Goal: Task Accomplishment & Management: Manage account settings

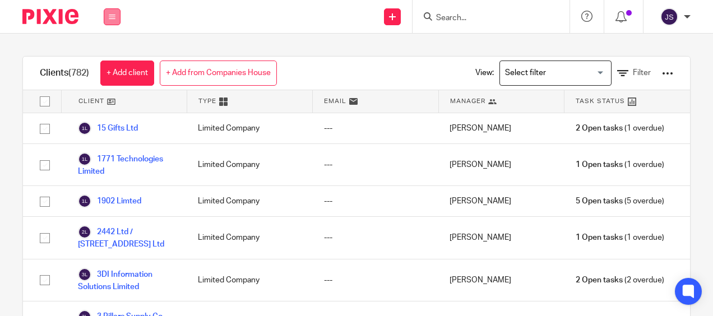
click at [107, 12] on button at bounding box center [112, 16] width 17 height 17
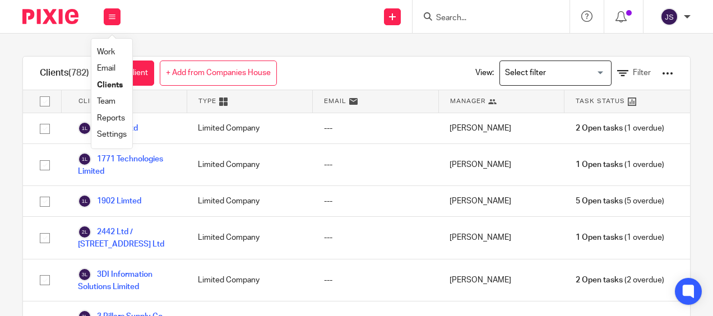
click at [104, 101] on link "Team" at bounding box center [106, 102] width 19 height 8
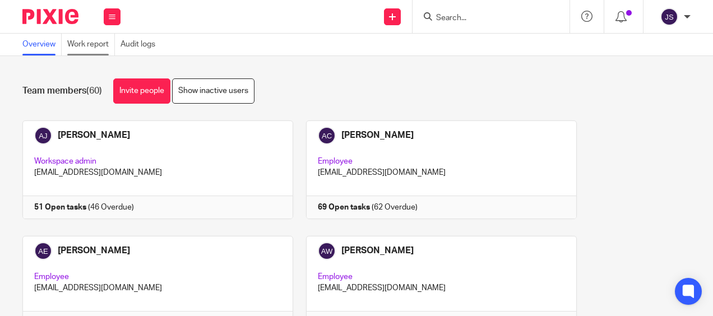
click at [101, 41] on link "Work report" at bounding box center [91, 45] width 48 height 22
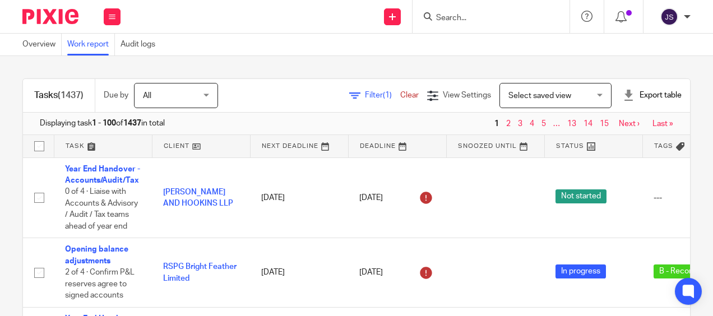
click at [365, 94] on span "Filter (1)" at bounding box center [382, 95] width 35 height 8
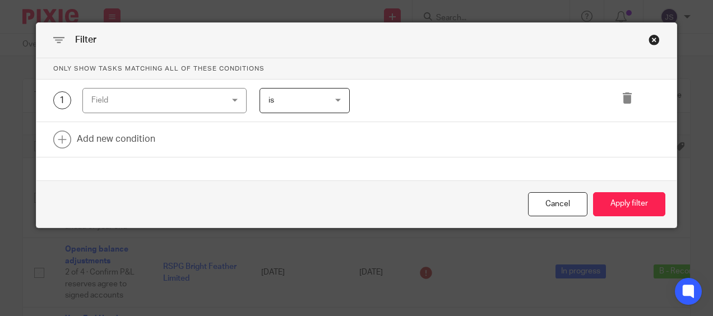
click at [153, 102] on div "Field" at bounding box center [153, 101] width 124 height 24
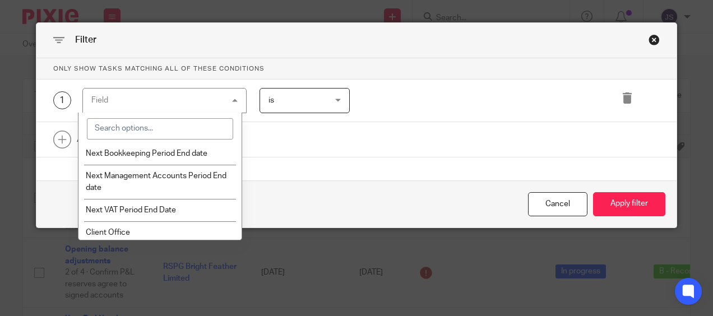
scroll to position [1295, 0]
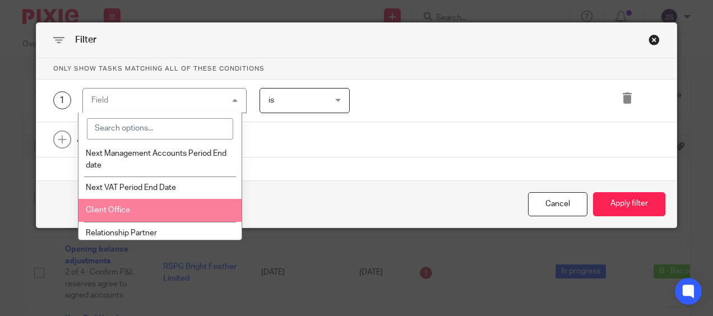
click at [202, 216] on li "Client Office" at bounding box center [161, 210] width 164 height 22
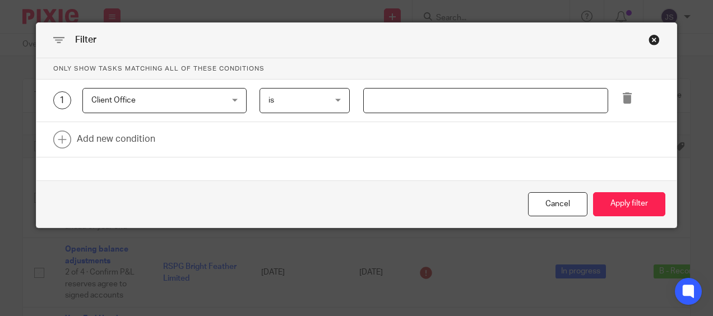
click at [387, 102] on input "text" at bounding box center [485, 100] width 245 height 25
type input "Stevenage"
click at [153, 135] on link at bounding box center [356, 139] width 641 height 35
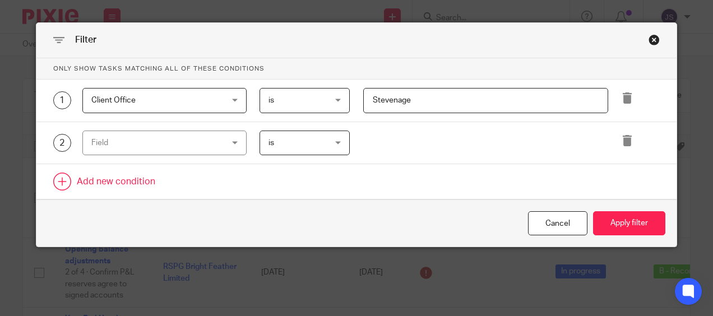
click at [153, 135] on div "Field" at bounding box center [153, 143] width 124 height 24
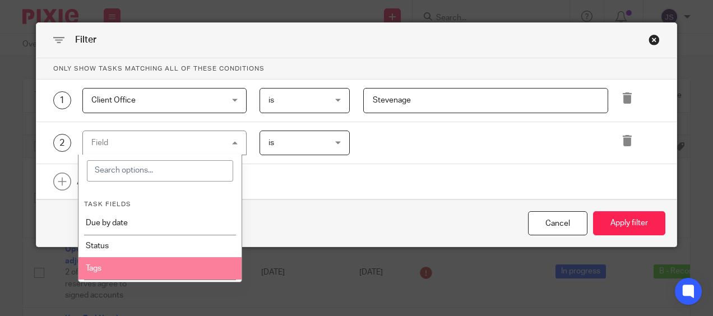
click at [150, 259] on li "Tags" at bounding box center [161, 268] width 164 height 22
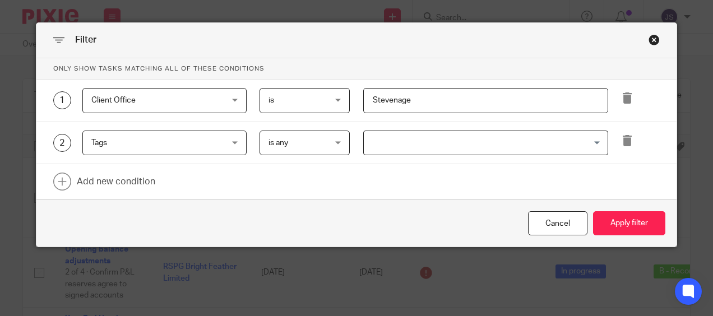
click at [367, 135] on input "Search for option" at bounding box center [483, 143] width 237 height 20
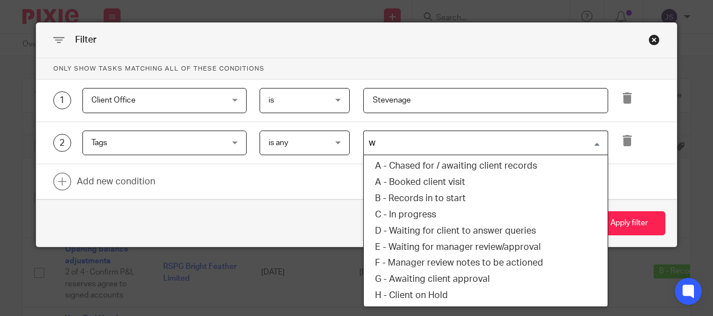
type input "wa"
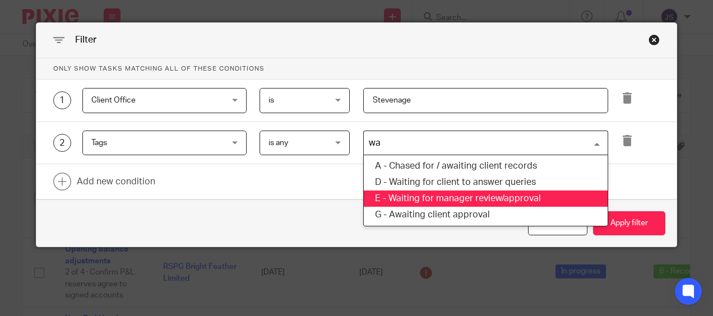
click at [424, 192] on li "E - Waiting for manager review/approval" at bounding box center [486, 199] width 244 height 16
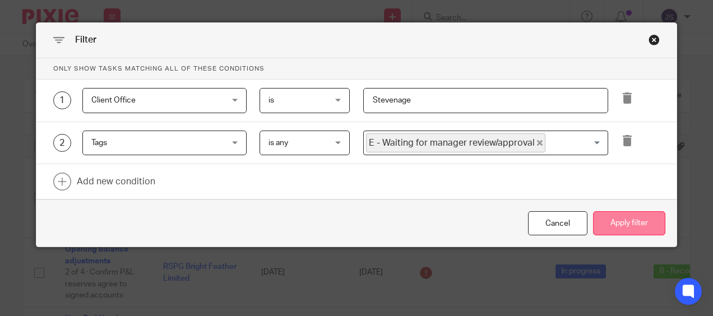
click at [632, 214] on button "Apply filter" at bounding box center [629, 223] width 72 height 24
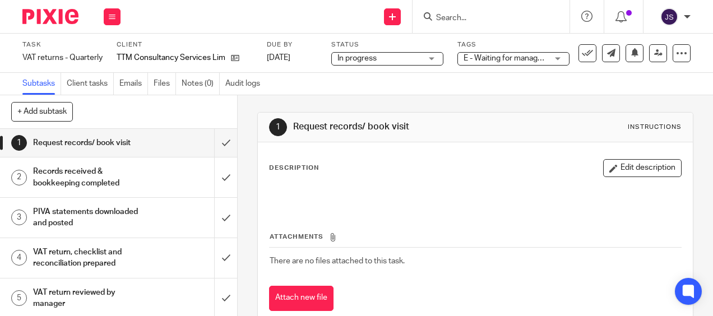
click at [123, 287] on h1 "VAT return reviewed by manager" at bounding box center [89, 298] width 113 height 29
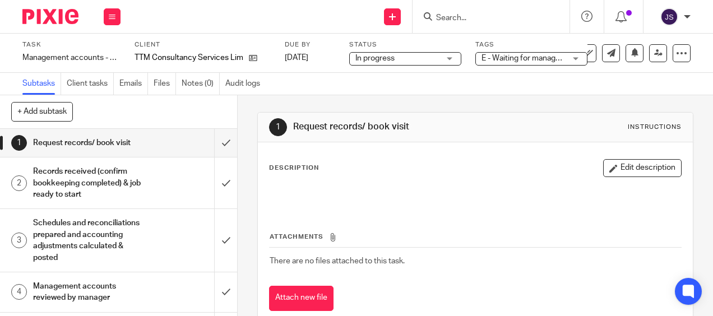
click at [528, 58] on span "E - Waiting for manager review/approval" at bounding box center [551, 58] width 138 height 8
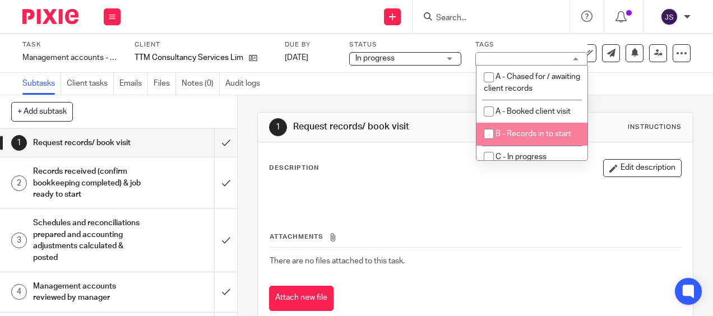
scroll to position [83, 0]
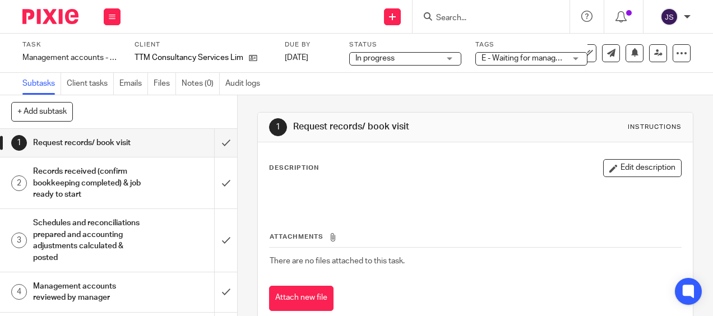
click at [583, 167] on div "Description Edit description" at bounding box center [475, 168] width 412 height 18
click at [576, 58] on div "E - Waiting for manager review/approval" at bounding box center [531, 58] width 112 height 13
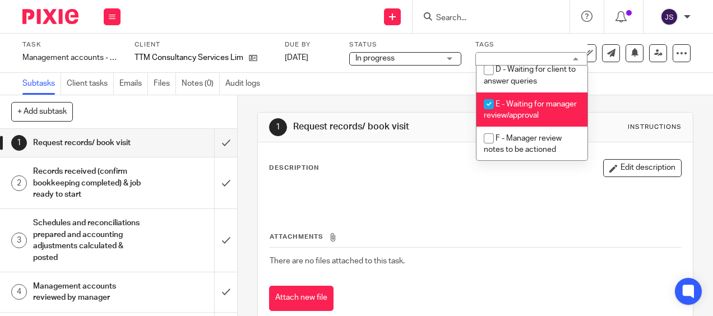
scroll to position [114, 0]
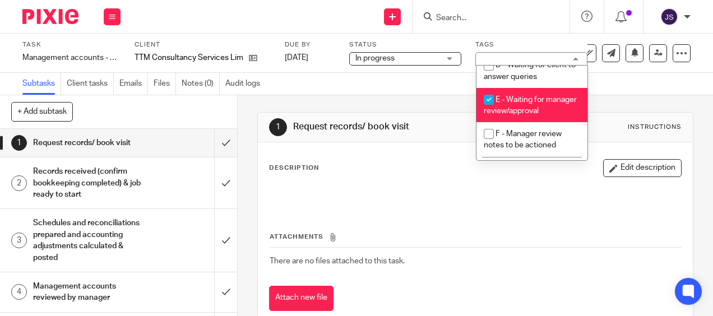
click at [547, 116] on li "E - Waiting for manager review/approval" at bounding box center [532, 105] width 111 height 34
checkbox input "false"
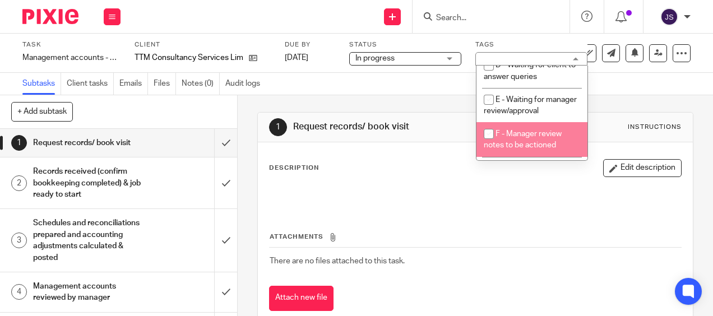
click at [537, 142] on span "F - Manager review notes to be actioned" at bounding box center [523, 140] width 78 height 20
checkbox input "true"
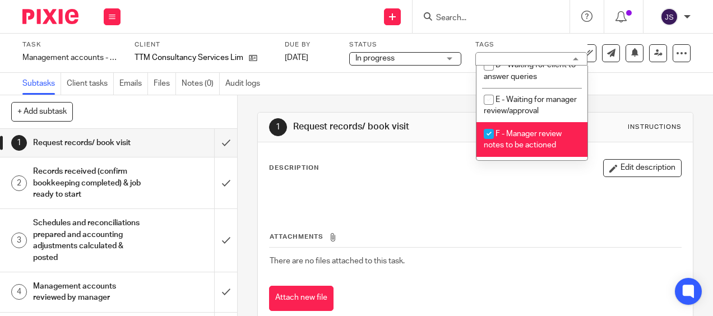
click at [144, 290] on div "Management accounts reviewed by manager" at bounding box center [118, 292] width 170 height 29
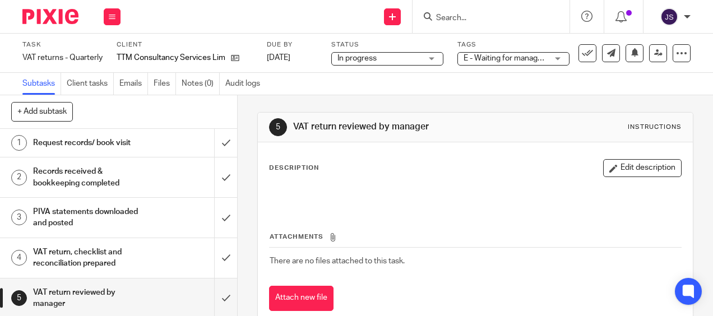
click at [643, 164] on button "Edit description" at bounding box center [642, 168] width 79 height 18
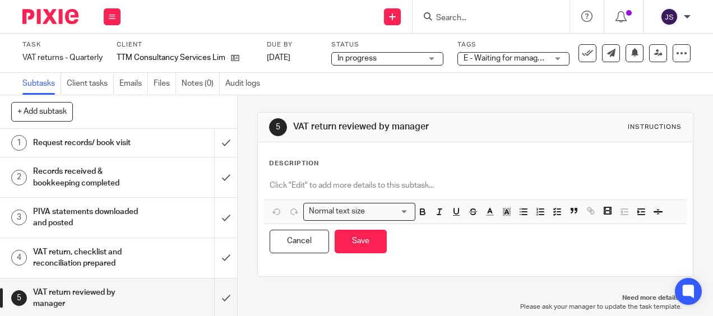
click at [344, 181] on p at bounding box center [475, 185] width 411 height 11
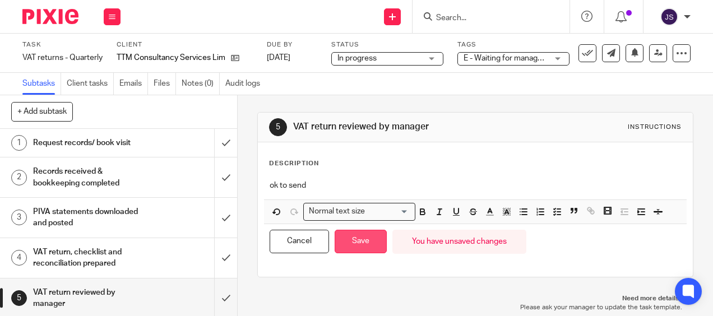
click at [355, 242] on button "Save" at bounding box center [361, 242] width 52 height 24
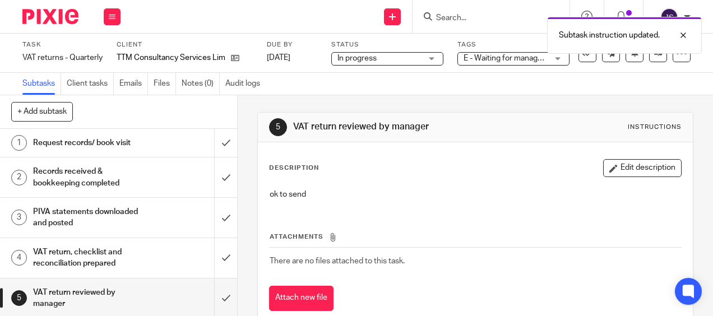
click at [547, 59] on span "E - Waiting for manager review/approval" at bounding box center [533, 58] width 138 height 8
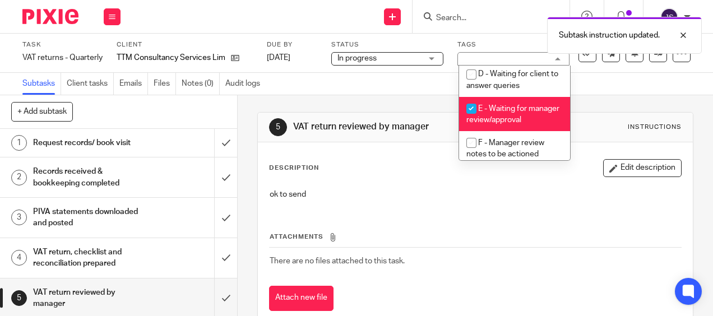
scroll to position [128, 0]
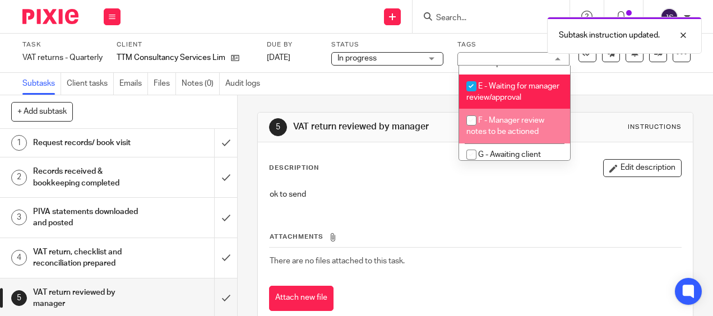
click at [532, 139] on li "F - Manager review notes to be actioned" at bounding box center [514, 126] width 111 height 34
checkbox input "true"
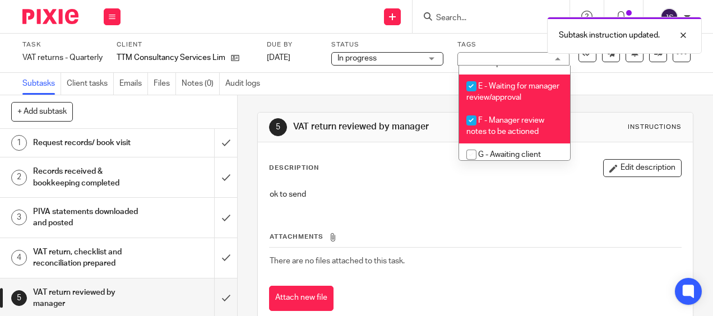
click at [524, 103] on li "E - Waiting for manager review/approval" at bounding box center [514, 92] width 111 height 34
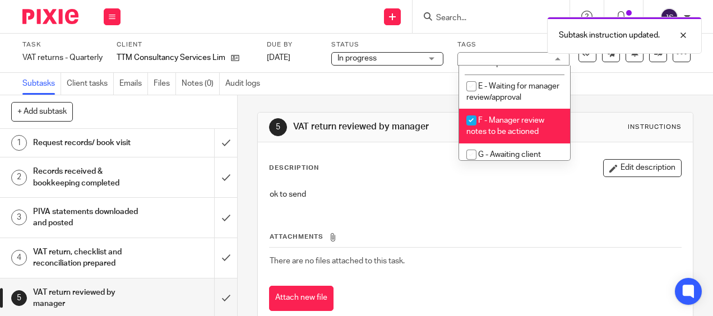
click at [524, 103] on li "E - Waiting for manager review/approval" at bounding box center [514, 92] width 111 height 34
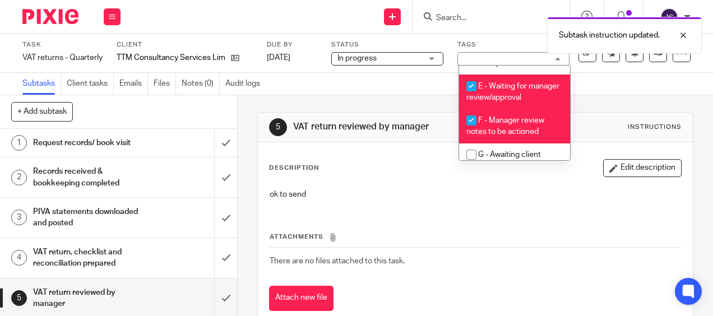
click at [501, 101] on li "E - Waiting for manager review/approval" at bounding box center [514, 92] width 111 height 34
checkbox input "false"
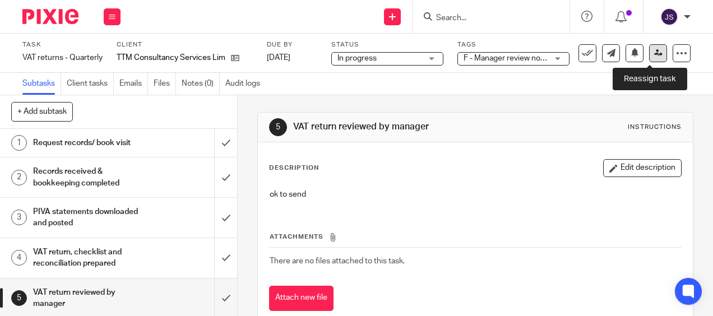
click at [654, 55] on icon at bounding box center [658, 53] width 8 height 8
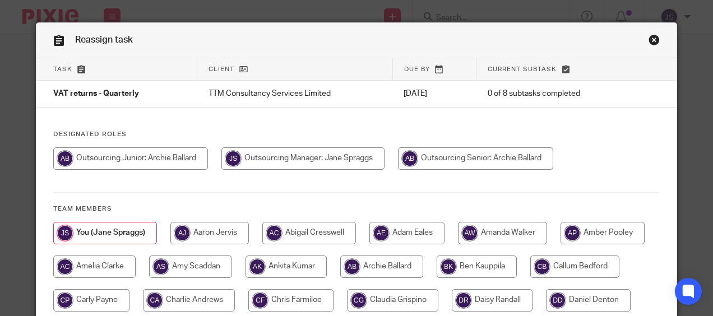
click at [444, 161] on input "radio" at bounding box center [475, 158] width 155 height 22
radio input "true"
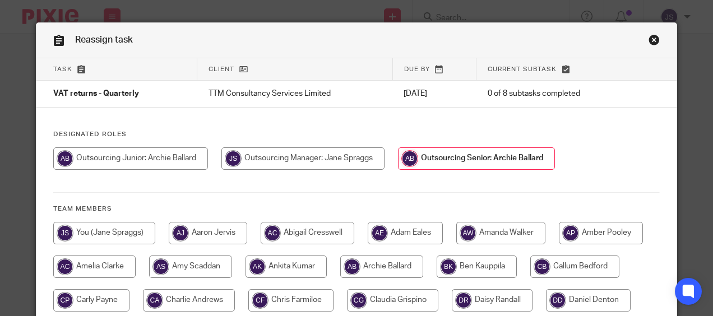
scroll to position [276, 0]
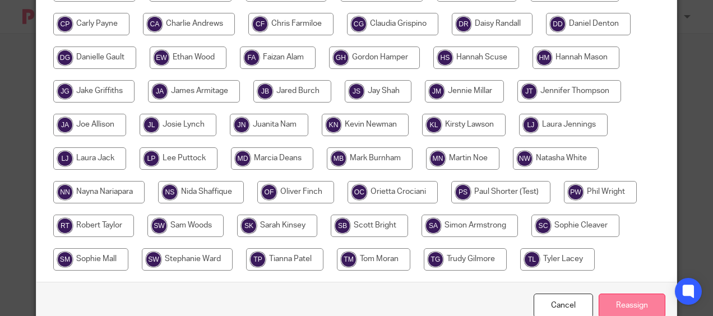
click at [643, 302] on input "Reassign" at bounding box center [632, 306] width 67 height 24
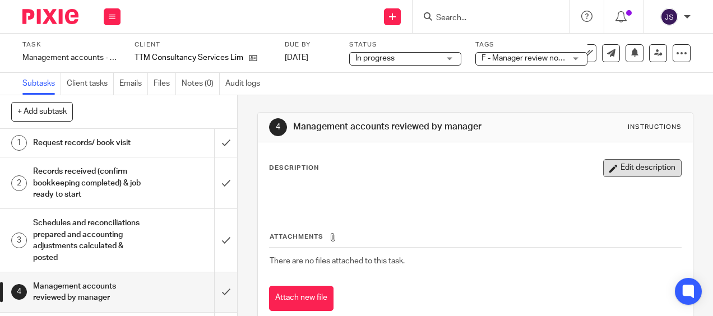
click at [613, 170] on button "Edit description" at bounding box center [642, 168] width 79 height 18
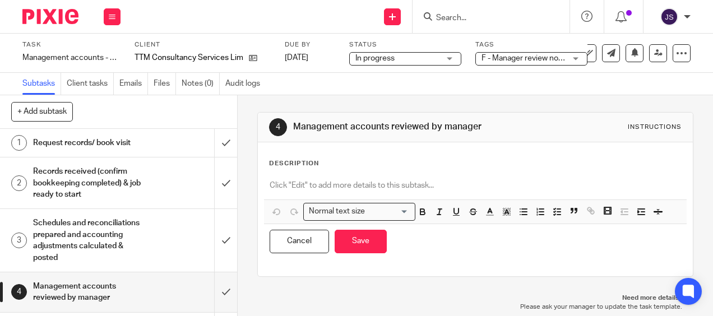
click at [354, 181] on p at bounding box center [475, 185] width 411 height 11
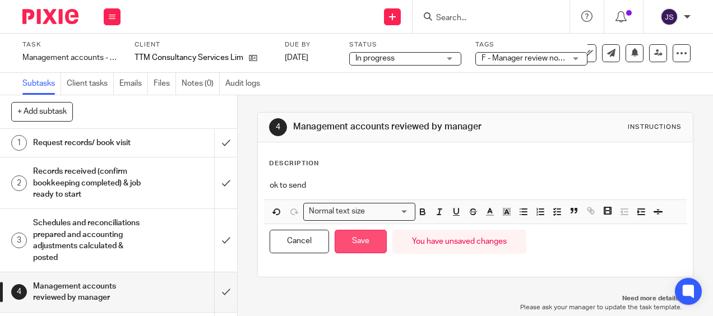
click at [364, 246] on button "Save" at bounding box center [361, 242] width 52 height 24
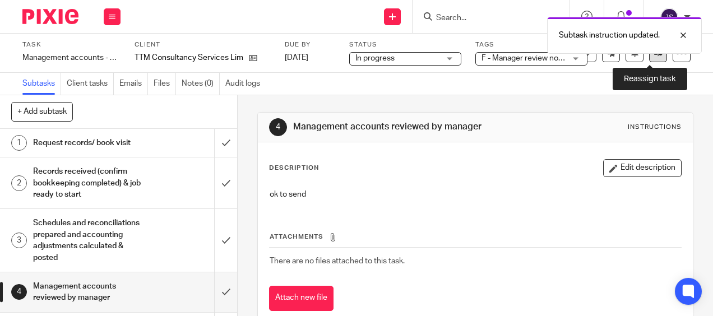
click at [654, 55] on icon at bounding box center [658, 53] width 8 height 8
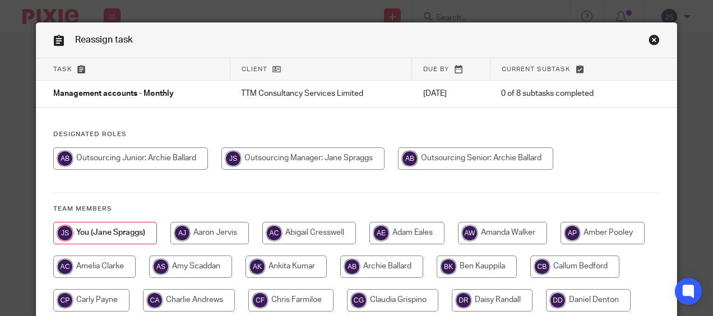
click at [493, 163] on input "radio" at bounding box center [475, 158] width 155 height 22
radio input "true"
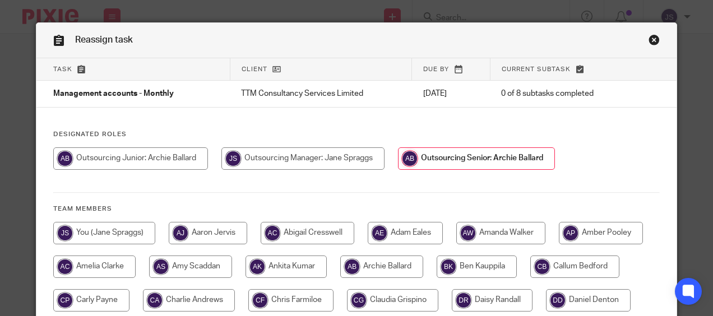
scroll to position [276, 0]
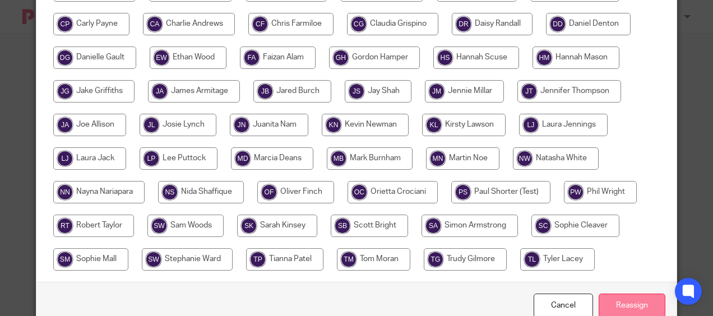
click at [643, 302] on input "Reassign" at bounding box center [632, 306] width 67 height 24
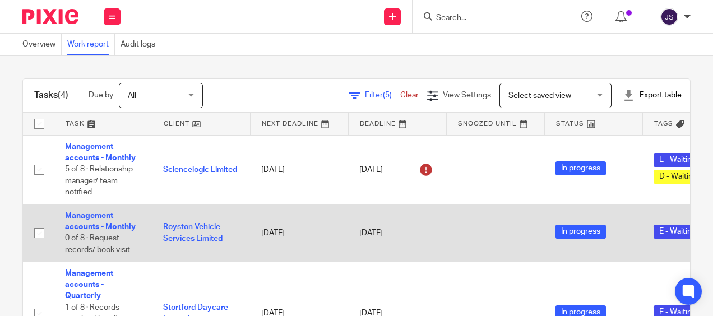
click at [89, 230] on link "Management accounts - Monthly" at bounding box center [100, 221] width 71 height 19
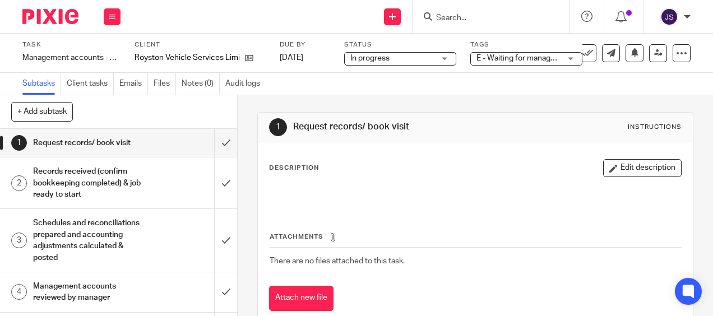
click at [530, 54] on span "E - Waiting for manager review/approval" at bounding box center [546, 58] width 138 height 8
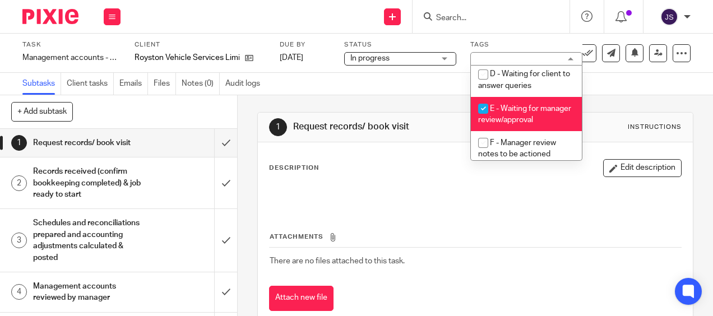
scroll to position [128, 0]
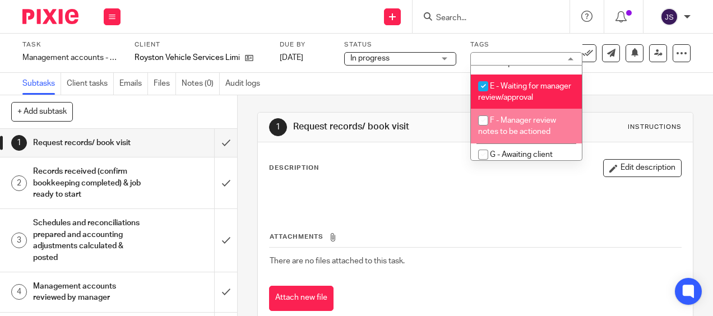
click at [539, 135] on span "F - Manager review notes to be actioned" at bounding box center [517, 127] width 78 height 20
checkbox input "true"
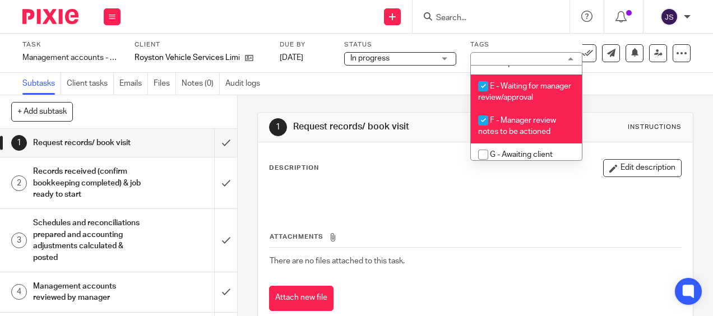
click at [530, 96] on li "E - Waiting for manager review/approval" at bounding box center [526, 92] width 111 height 34
checkbox input "false"
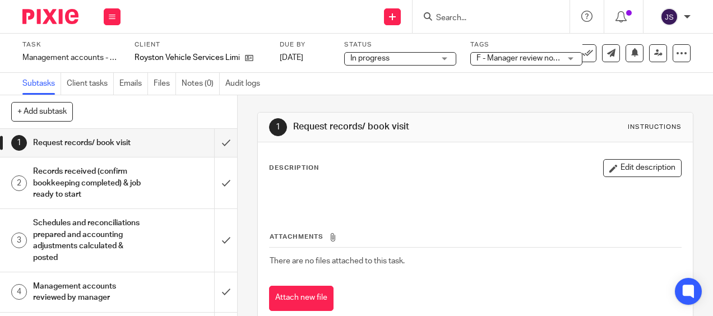
click at [631, 87] on div "Subtasks Client tasks Emails Files Notes (0) Audit logs" at bounding box center [356, 84] width 713 height 22
click at [144, 290] on div "Management accounts reviewed by manager" at bounding box center [118, 292] width 170 height 29
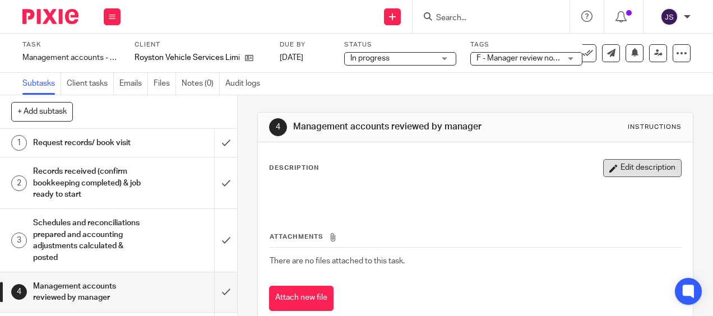
click at [619, 172] on button "Edit description" at bounding box center [642, 168] width 79 height 18
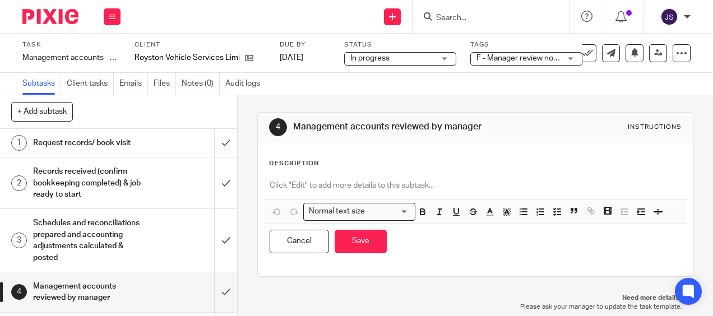
click at [271, 190] on p at bounding box center [475, 185] width 411 height 11
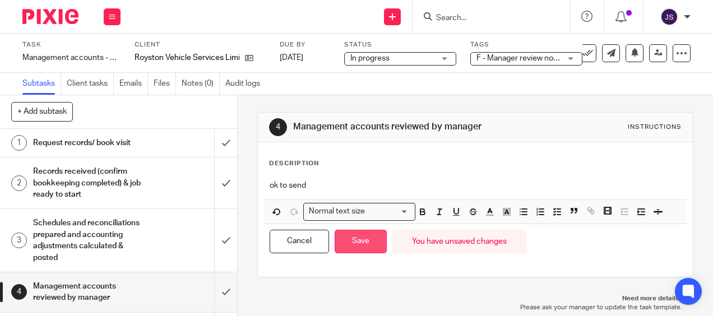
click at [363, 248] on button "Save" at bounding box center [361, 242] width 52 height 24
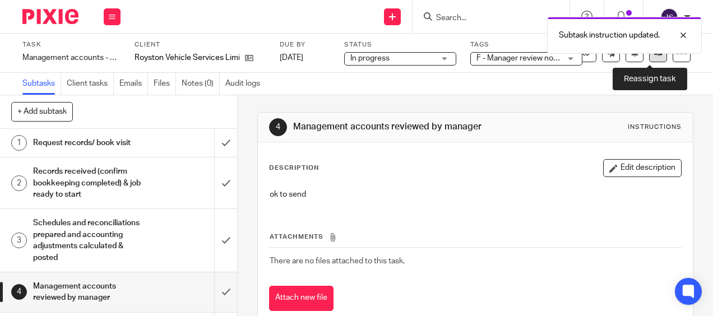
click at [649, 58] on link at bounding box center [658, 53] width 18 height 18
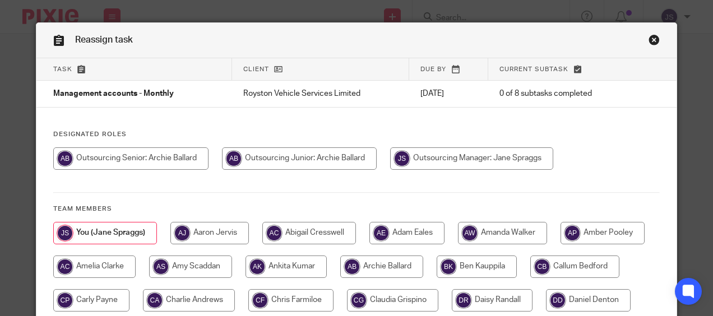
click at [340, 165] on input "radio" at bounding box center [299, 158] width 155 height 22
radio input "true"
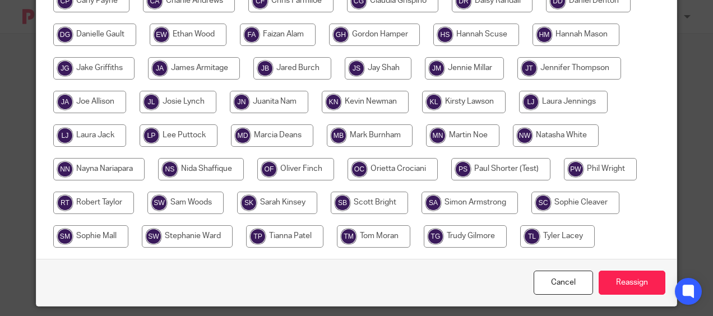
scroll to position [311, 0]
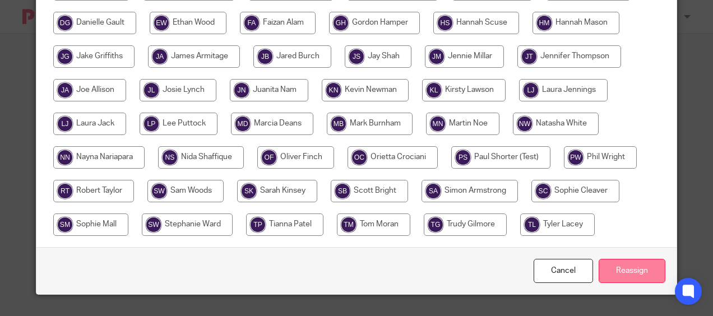
click at [635, 274] on input "Reassign" at bounding box center [632, 271] width 67 height 24
